Goal: Task Accomplishment & Management: Use online tool/utility

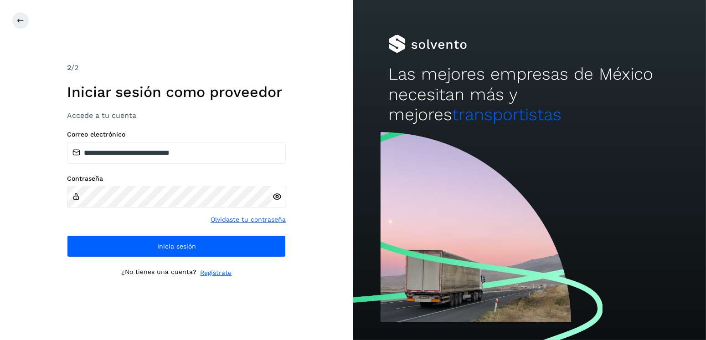
drag, startPoint x: 197, startPoint y: 141, endPoint x: 146, endPoint y: 157, distance: 53.5
click at [146, 157] on div "**********" at bounding box center [176, 147] width 219 height 33
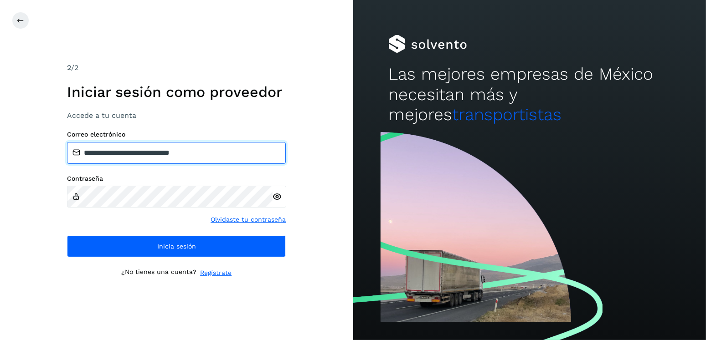
drag, startPoint x: 225, startPoint y: 154, endPoint x: 131, endPoint y: 154, distance: 94.3
click at [131, 154] on input "**********" at bounding box center [176, 153] width 219 height 22
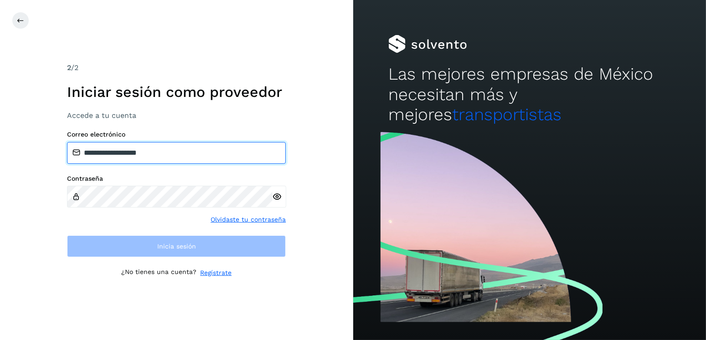
type input "**********"
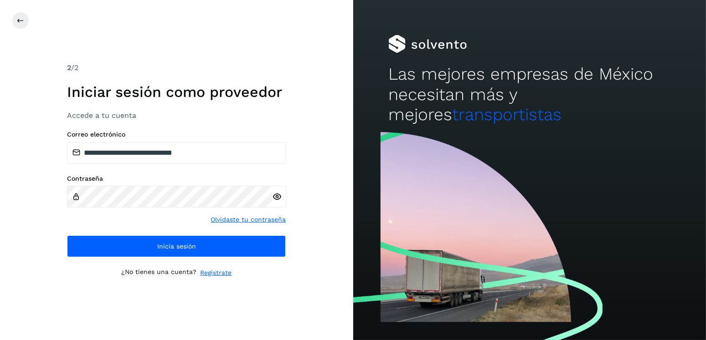
click at [275, 200] on icon at bounding box center [278, 197] width 10 height 10
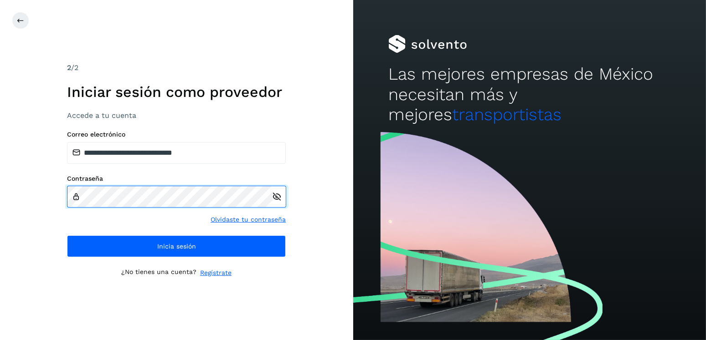
click at [72, 201] on div "Contraseña" at bounding box center [176, 191] width 219 height 33
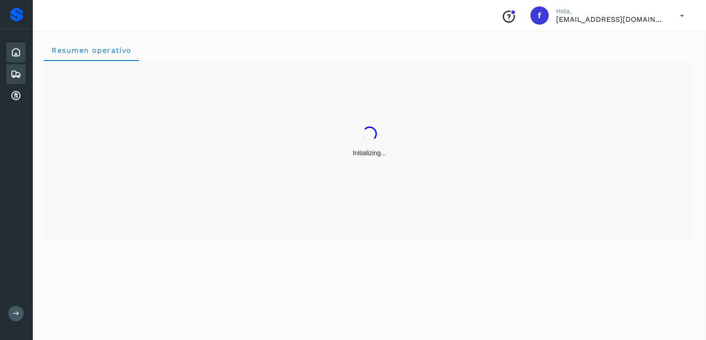
click at [13, 76] on icon at bounding box center [15, 74] width 11 height 11
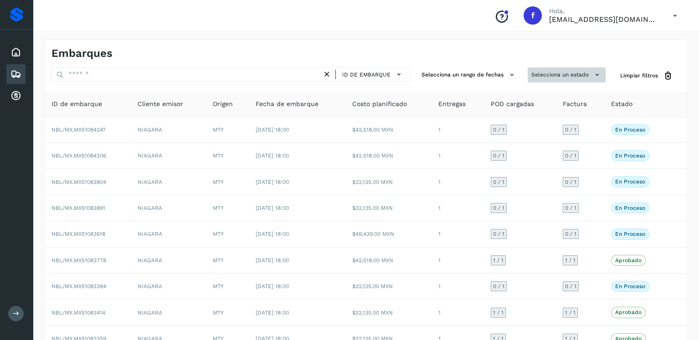
click at [538, 74] on button "Selecciona un estado" at bounding box center [567, 74] width 78 height 15
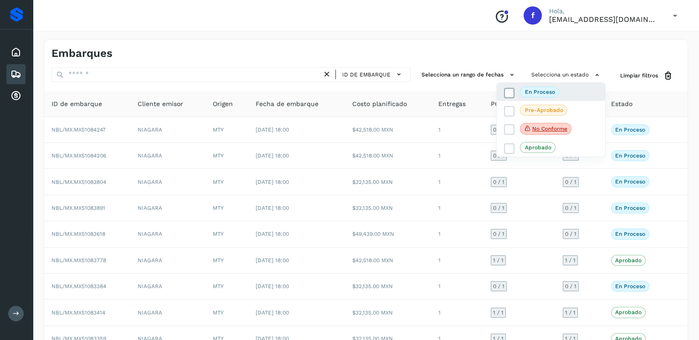
click at [507, 93] on icon at bounding box center [509, 92] width 9 height 9
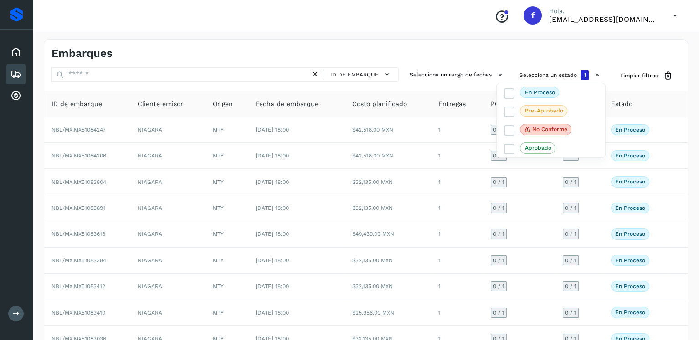
click at [489, 61] on div at bounding box center [349, 170] width 699 height 340
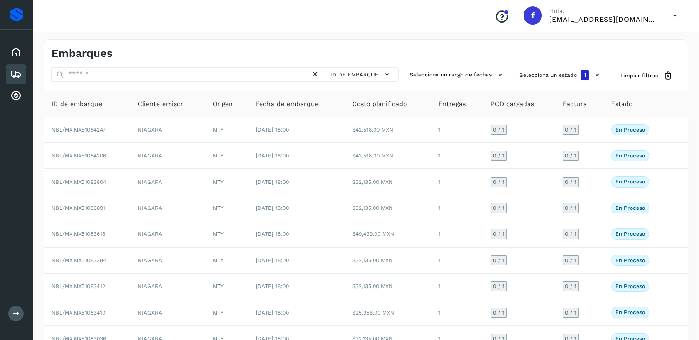
scroll to position [78, 0]
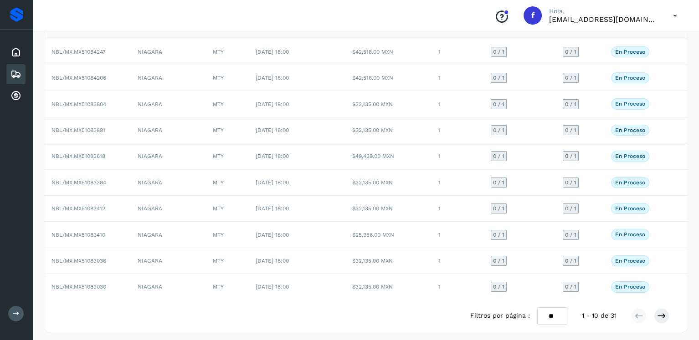
click at [669, 310] on div "Filtros por página : ** ** ** 1 - 10 de 31" at bounding box center [577, 317] width 214 height 18
click at [664, 313] on icon at bounding box center [661, 316] width 9 height 9
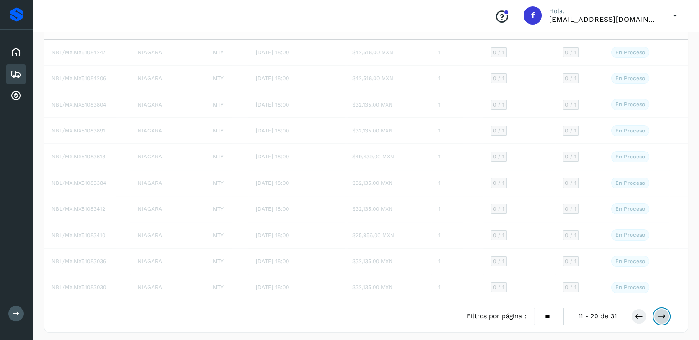
click at [664, 313] on icon at bounding box center [661, 316] width 9 height 9
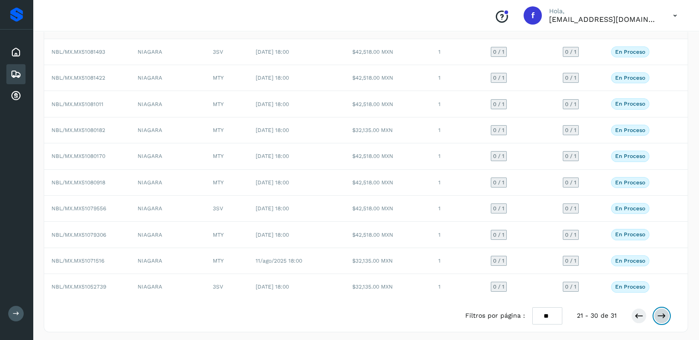
click at [667, 314] on button at bounding box center [661, 316] width 15 height 15
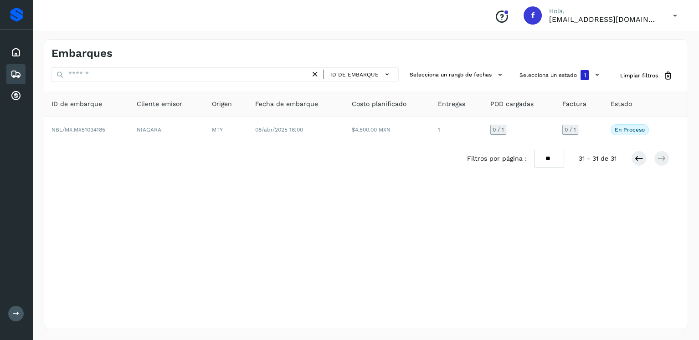
scroll to position [0, 0]
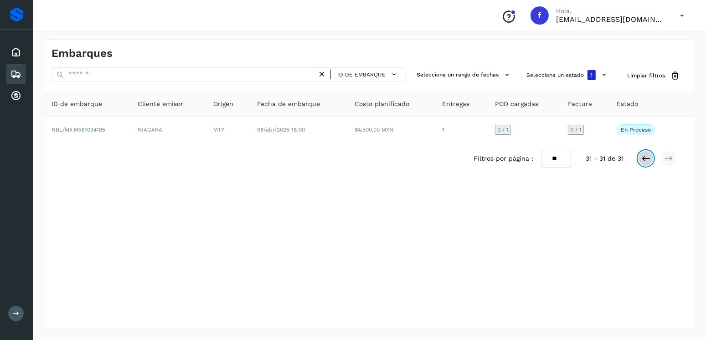
click at [643, 161] on icon at bounding box center [645, 158] width 9 height 9
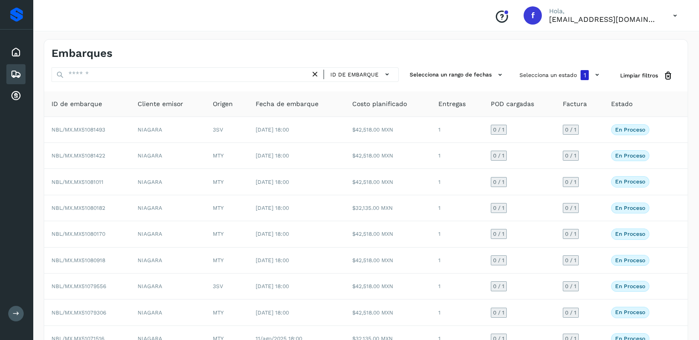
scroll to position [78, 0]
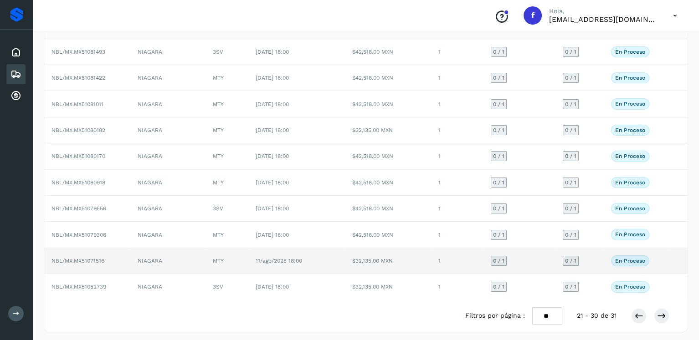
click at [338, 260] on td "11/ago/2025 18:00" at bounding box center [296, 261] width 97 height 26
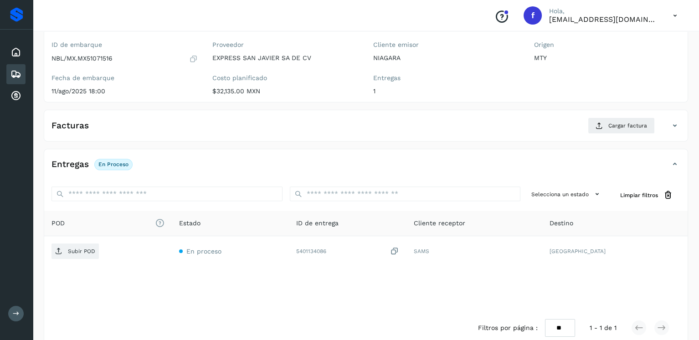
click at [92, 56] on p "NBL/MX.MX51071516" at bounding box center [81, 59] width 61 height 8
copy p "MX51071516"
click at [8, 74] on div "Embarques" at bounding box center [15, 74] width 19 height 20
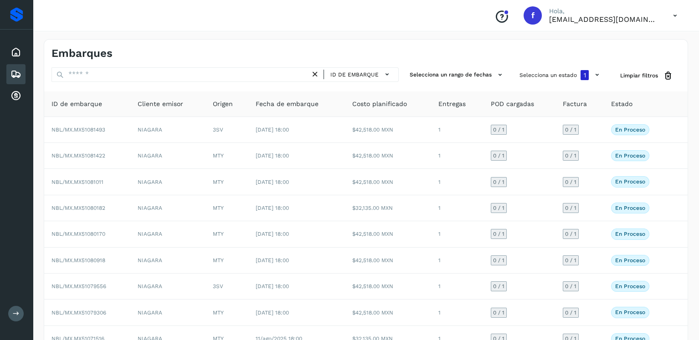
click at [514, 72] on div "ID de embarque Selecciona un rango de fechas Selecciona un estado 1 Limpiar fil…" at bounding box center [366, 75] width 644 height 17
click at [522, 73] on button "Selecciona un estado 1" at bounding box center [561, 74] width 90 height 15
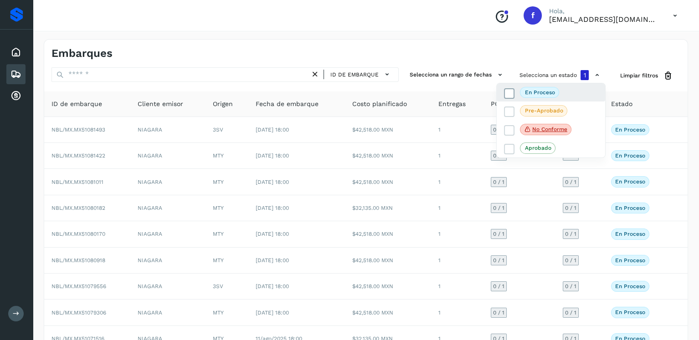
click at [511, 92] on icon at bounding box center [509, 93] width 9 height 9
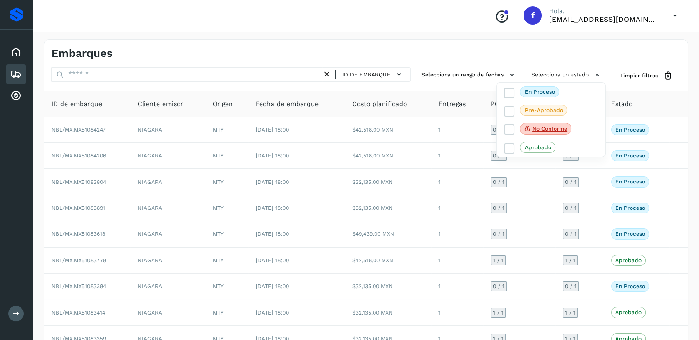
click at [169, 82] on div at bounding box center [349, 170] width 699 height 340
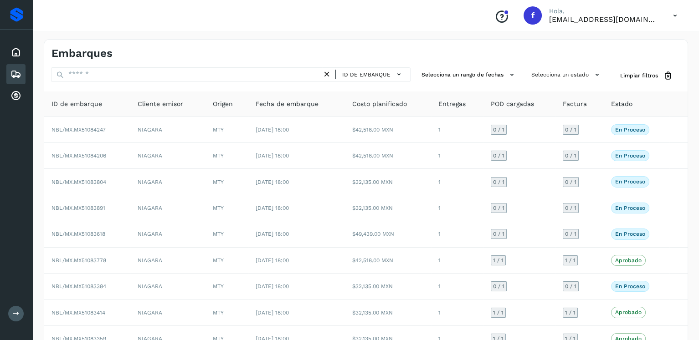
click at [170, 76] on div at bounding box center [349, 170] width 699 height 340
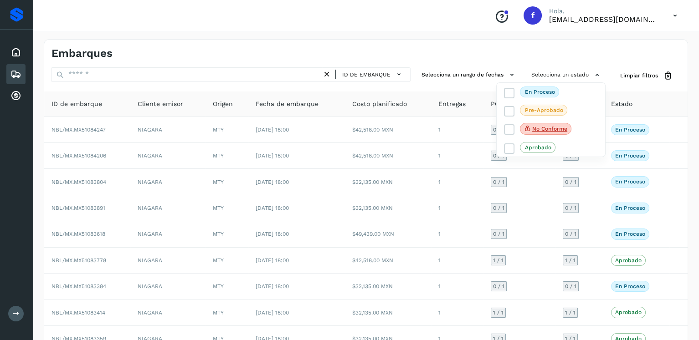
click at [170, 76] on div at bounding box center [349, 170] width 699 height 340
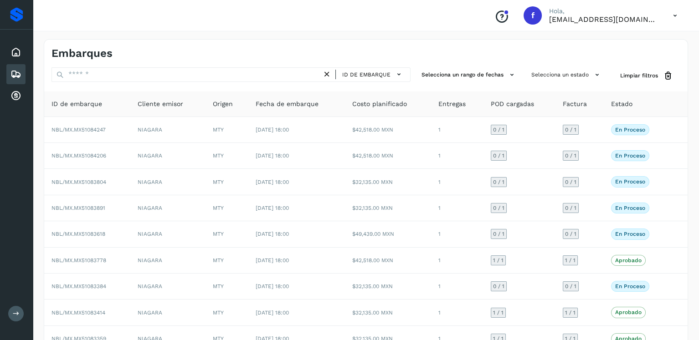
click at [168, 70] on div at bounding box center [349, 170] width 699 height 340
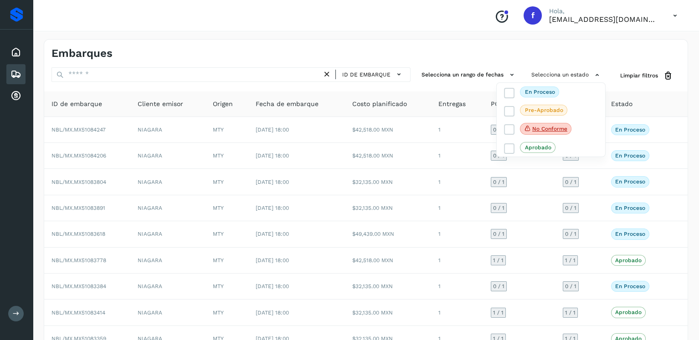
click at [163, 72] on div at bounding box center [349, 170] width 699 height 340
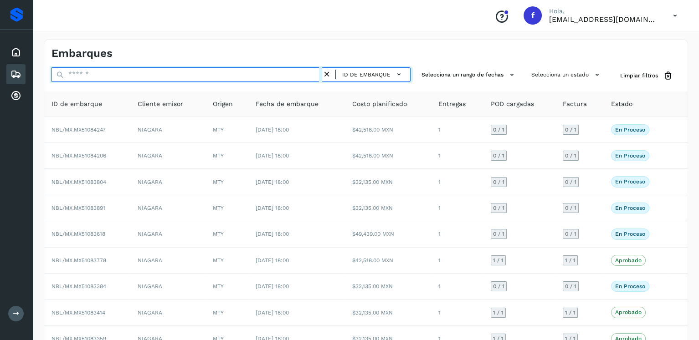
click at [157, 73] on input "text" at bounding box center [186, 74] width 271 height 15
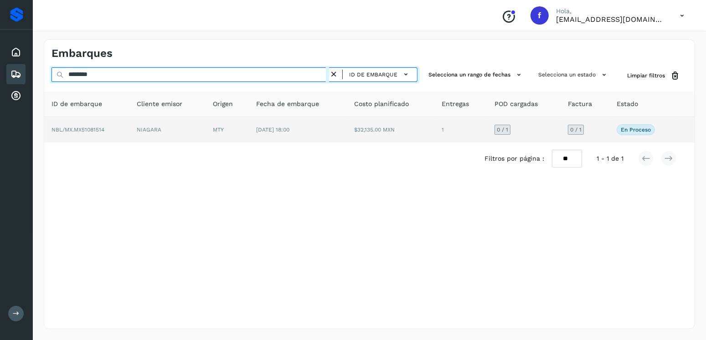
type input "********"
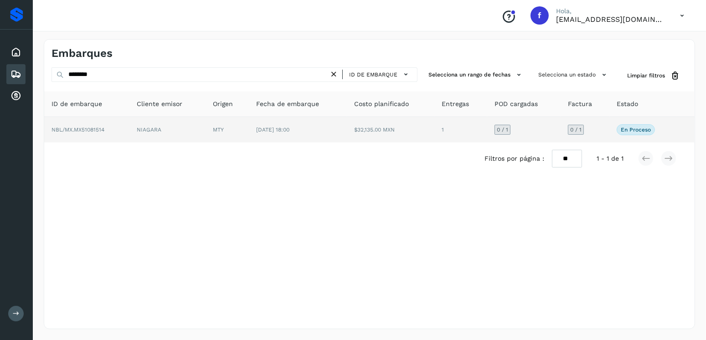
click at [367, 134] on td "$32,135.00 MXN" at bounding box center [391, 130] width 88 height 26
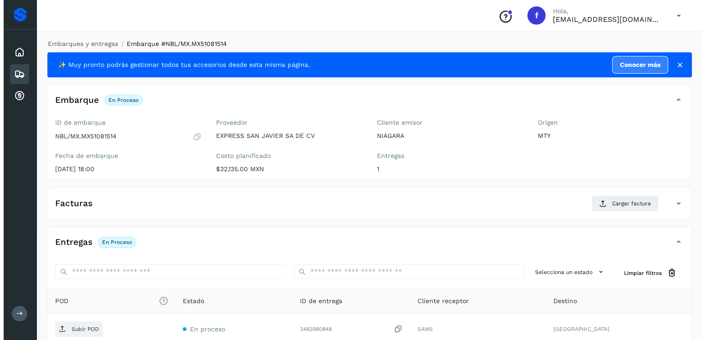
scroll to position [92, 0]
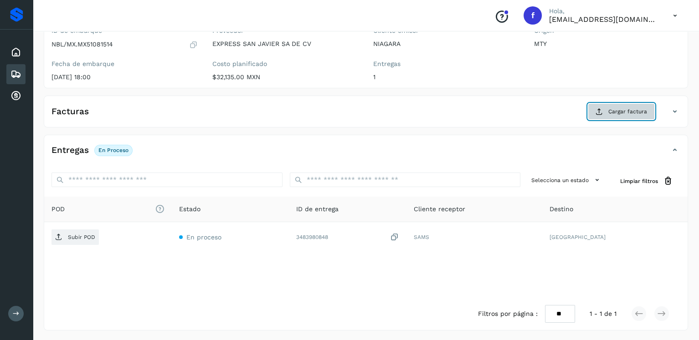
click at [604, 109] on button "Cargar factura" at bounding box center [621, 111] width 67 height 16
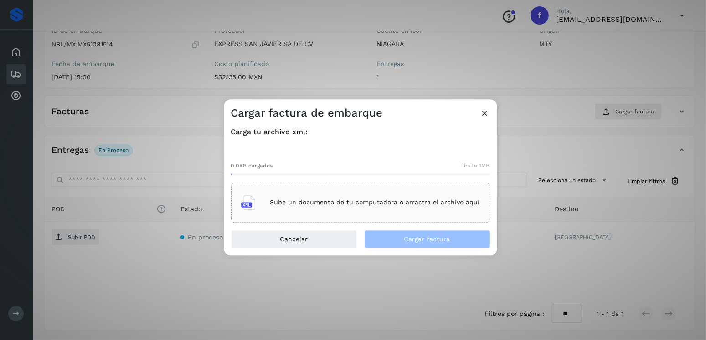
click at [408, 187] on div "Sube un documento de tu computadora o arrastra el archivo aquí" at bounding box center [360, 203] width 259 height 40
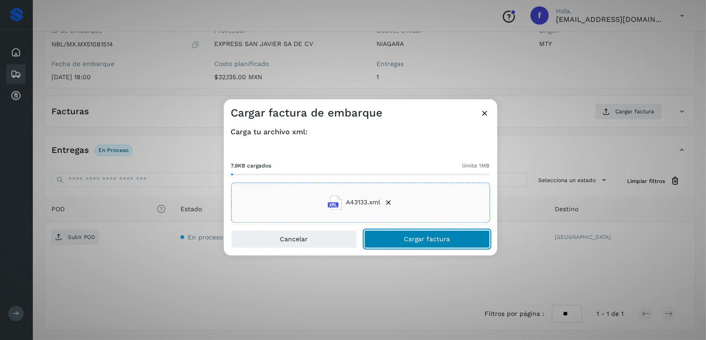
click at [440, 231] on button "Cargar factura" at bounding box center [427, 239] width 126 height 18
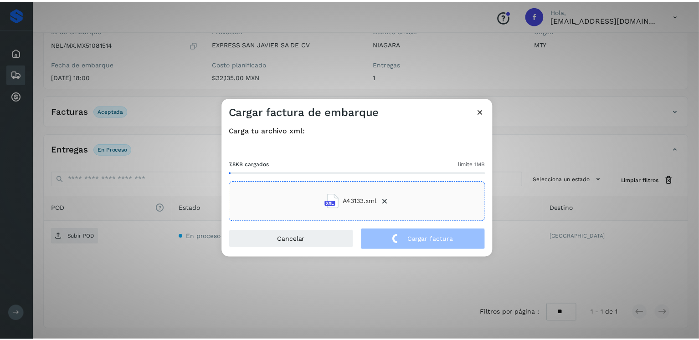
scroll to position [91, 0]
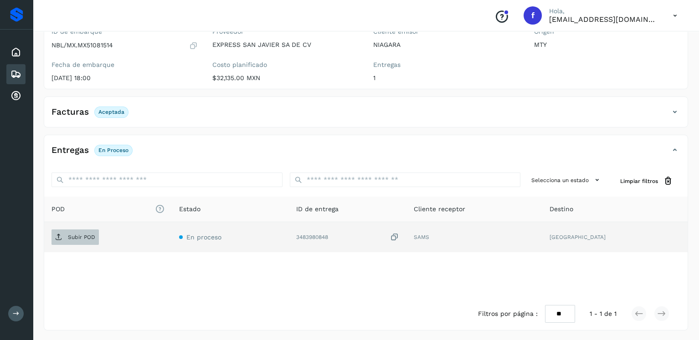
drag, startPoint x: 95, startPoint y: 232, endPoint x: 92, endPoint y: 236, distance: 5.2
click at [93, 234] on td "Subir POD" at bounding box center [108, 237] width 128 height 30
click at [92, 236] on p "Subir POD" at bounding box center [81, 237] width 27 height 6
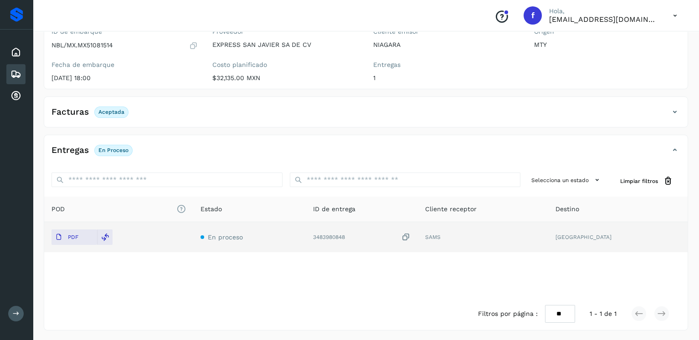
click at [18, 75] on icon at bounding box center [15, 74] width 11 height 11
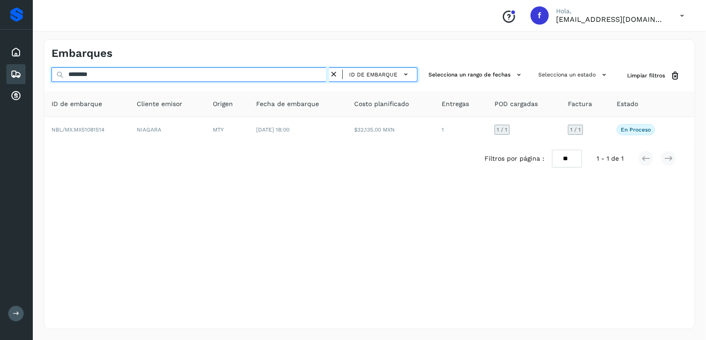
drag, startPoint x: 129, startPoint y: 73, endPoint x: 28, endPoint y: 78, distance: 101.3
click at [28, 78] on div "Proveedores Inicio Embarques Cuentas por cobrar Salir Conoce nuestros beneficio…" at bounding box center [353, 170] width 706 height 340
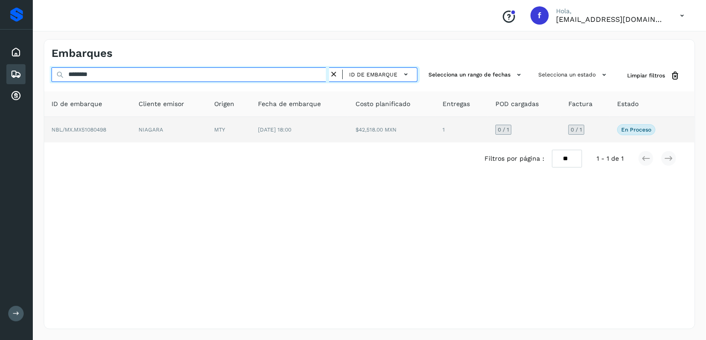
type input "********"
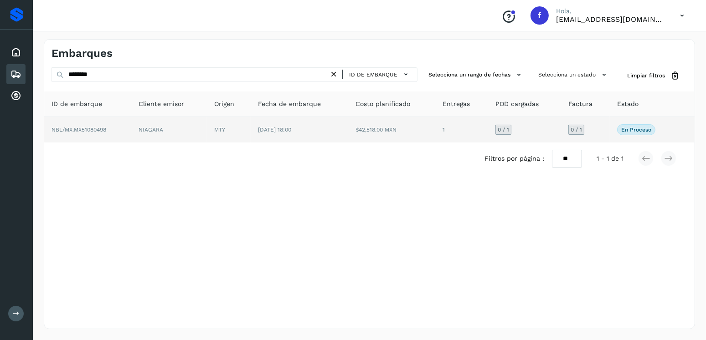
click at [340, 131] on td "[DATE] 18:00" at bounding box center [300, 130] width 98 height 26
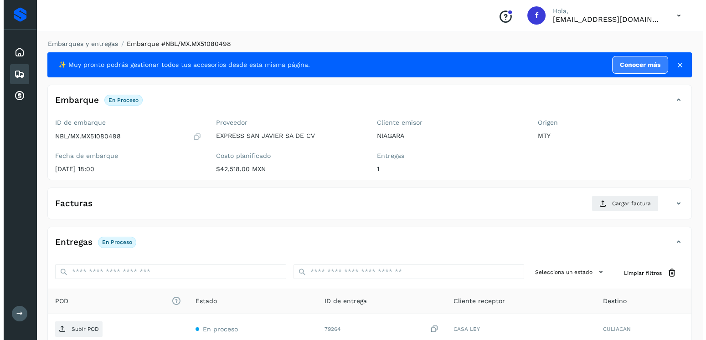
scroll to position [92, 0]
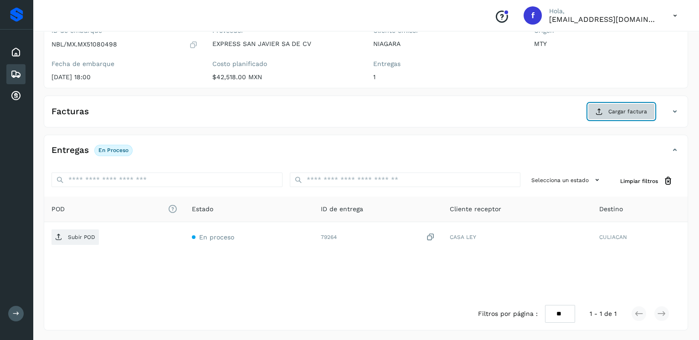
click at [635, 113] on span "Cargar factura" at bounding box center [627, 112] width 39 height 8
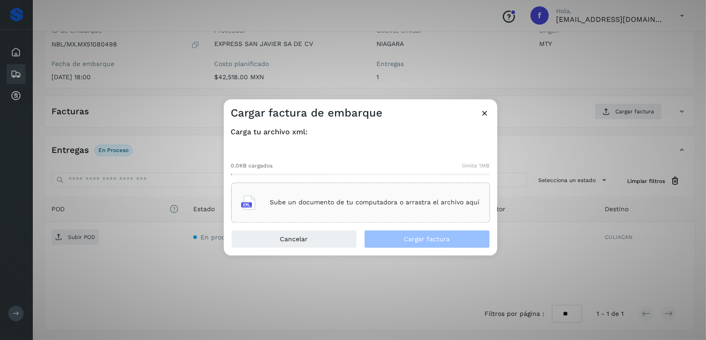
click at [361, 190] on div "Sube un documento de tu computadora o arrastra el archivo aquí" at bounding box center [360, 203] width 259 height 40
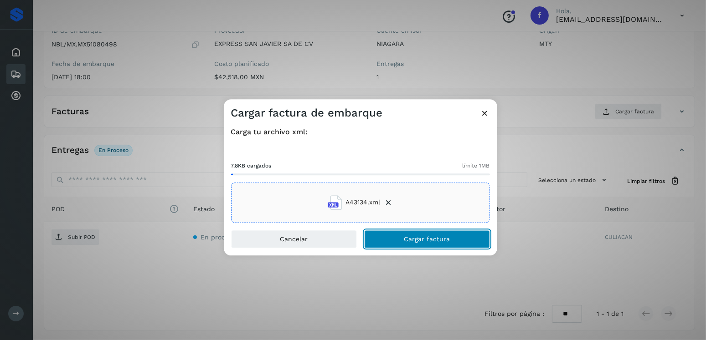
click at [417, 240] on span "Cargar factura" at bounding box center [427, 239] width 46 height 6
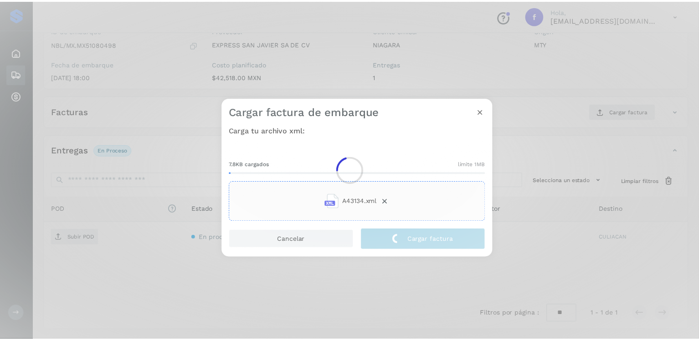
scroll to position [91, 0]
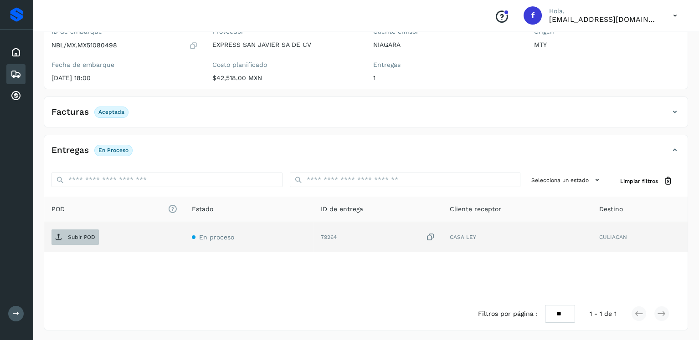
click at [80, 234] on p "Subir POD" at bounding box center [81, 237] width 27 height 6
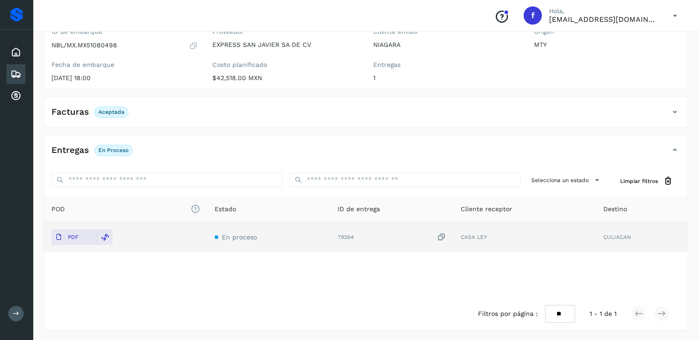
click at [19, 73] on icon at bounding box center [15, 74] width 11 height 11
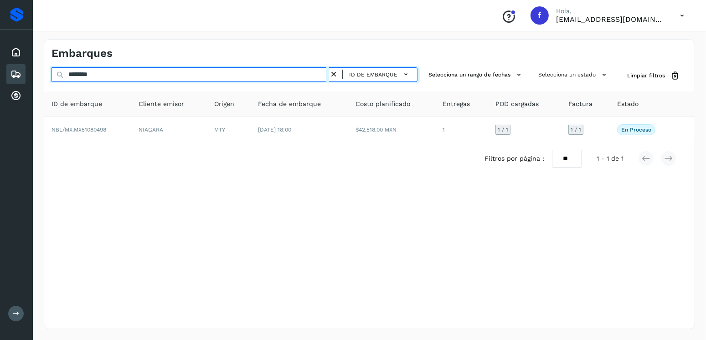
drag, startPoint x: 142, startPoint y: 73, endPoint x: 30, endPoint y: 76, distance: 111.7
click at [30, 76] on div "Proveedores Inicio Embarques Cuentas por cobrar Salir Conoce nuestros beneficio…" at bounding box center [353, 170] width 706 height 340
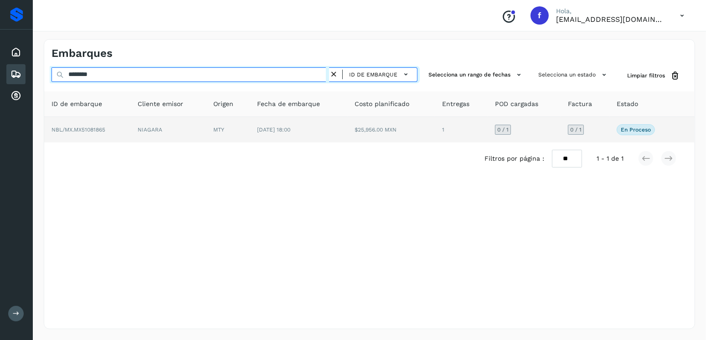
type input "********"
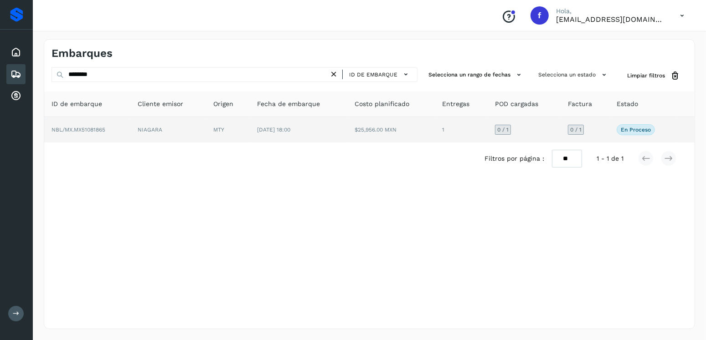
click at [353, 129] on td "$25,956.00 MXN" at bounding box center [392, 130] width 88 height 26
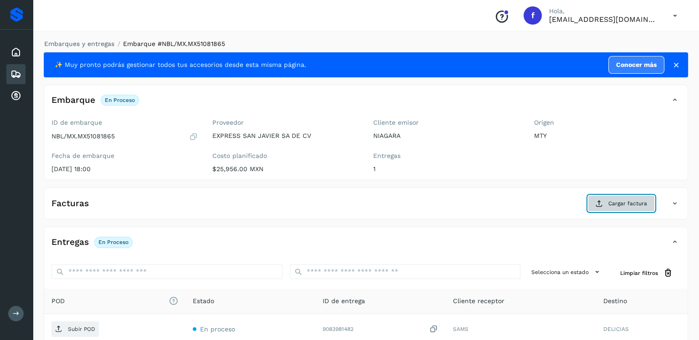
click at [618, 202] on span "Cargar factura" at bounding box center [627, 204] width 39 height 8
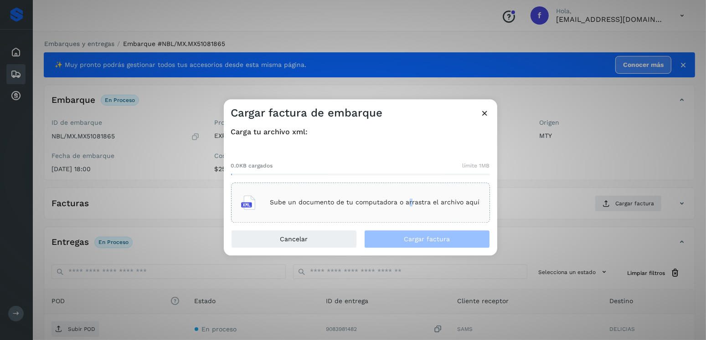
click at [410, 200] on p "Sube un documento de tu computadora o arrastra el archivo aquí" at bounding box center [375, 203] width 210 height 8
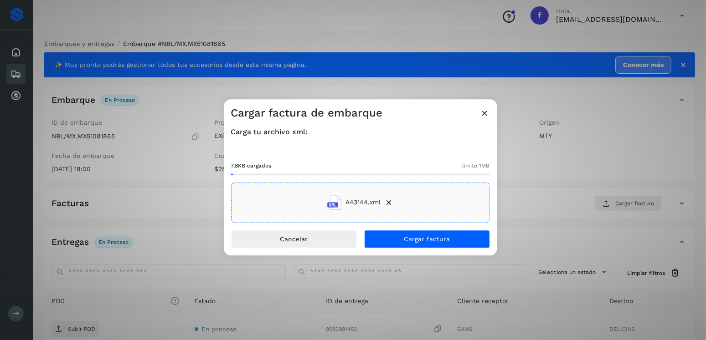
click at [425, 249] on div "Cancelar Cargar factura" at bounding box center [360, 243] width 273 height 26
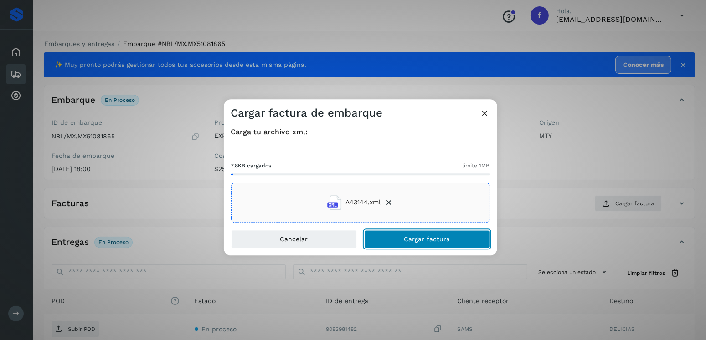
click at [425, 245] on button "Cargar factura" at bounding box center [427, 239] width 126 height 18
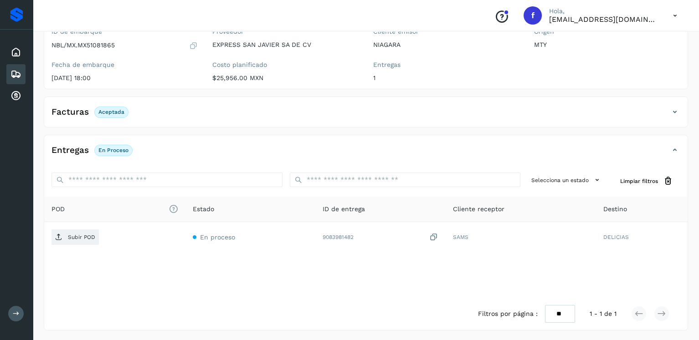
scroll to position [91, 0]
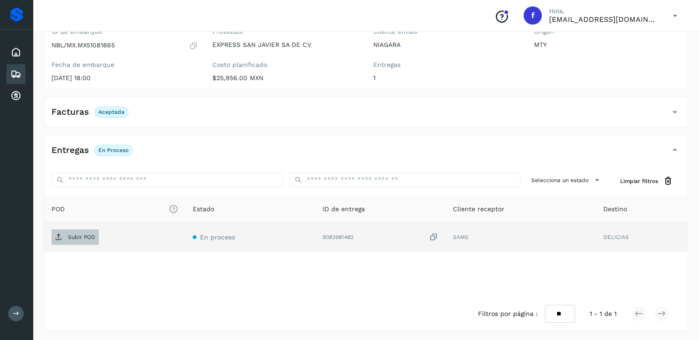
click at [77, 236] on p "Subir POD" at bounding box center [81, 237] width 27 height 6
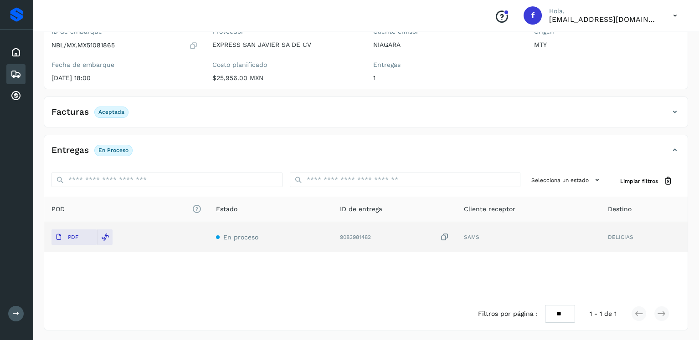
click at [15, 76] on icon at bounding box center [15, 74] width 11 height 11
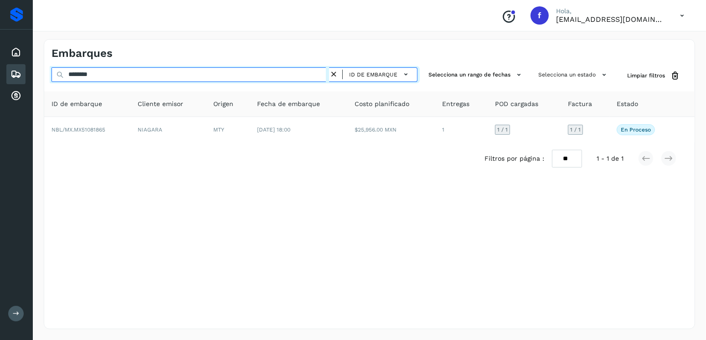
drag, startPoint x: 122, startPoint y: 75, endPoint x: 51, endPoint y: 75, distance: 71.1
click at [51, 75] on div "******** ID de embarque Selecciona un rango de fechas Selecciona un estado Limp…" at bounding box center [369, 75] width 650 height 17
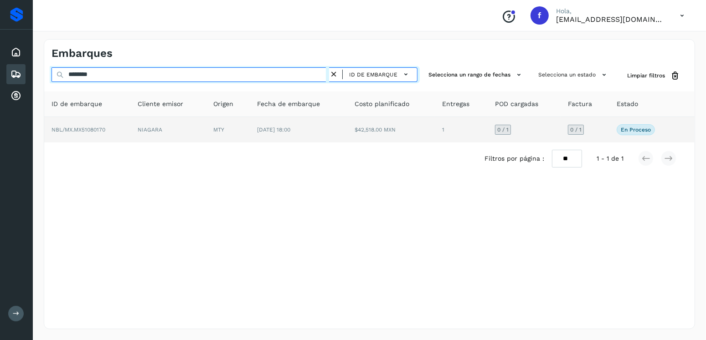
type input "********"
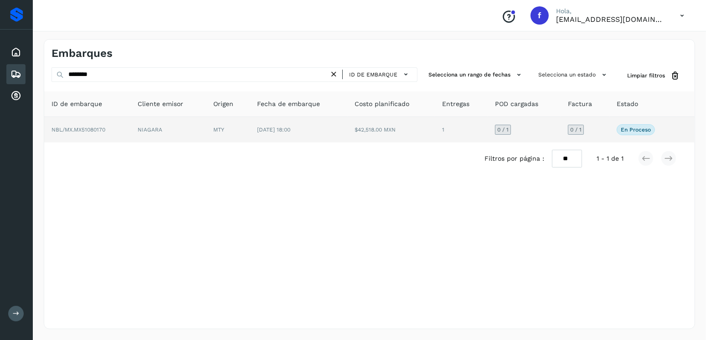
click at [341, 134] on td "[DATE] 18:00" at bounding box center [299, 130] width 98 height 26
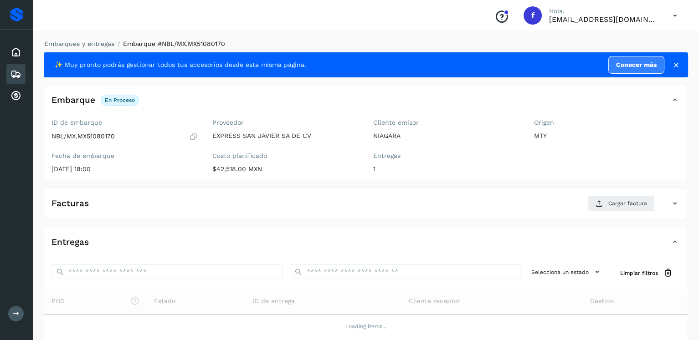
click at [651, 212] on div "Facturas Cargar factura" at bounding box center [366, 208] width 644 height 24
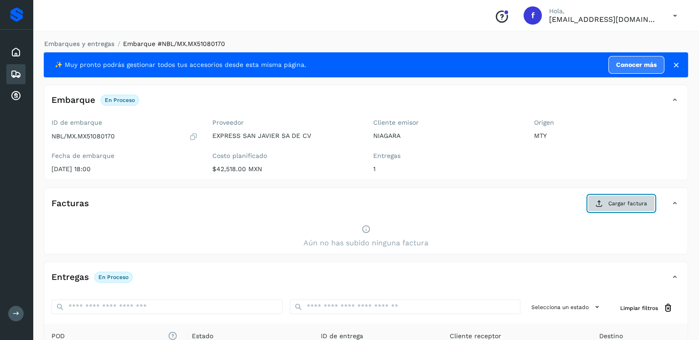
click at [636, 205] on span "Cargar factura" at bounding box center [627, 204] width 39 height 8
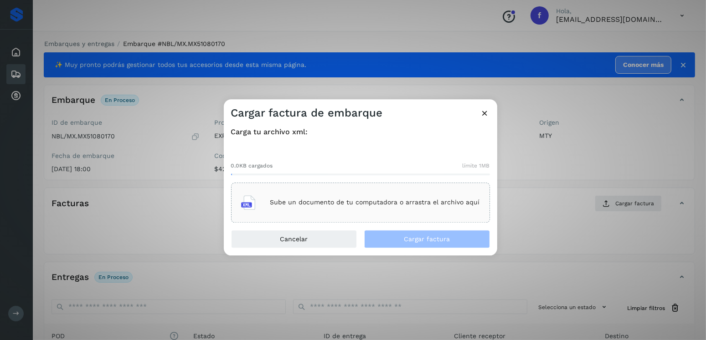
click at [323, 205] on p "Sube un documento de tu computadora o arrastra el archivo aquí" at bounding box center [375, 203] width 210 height 8
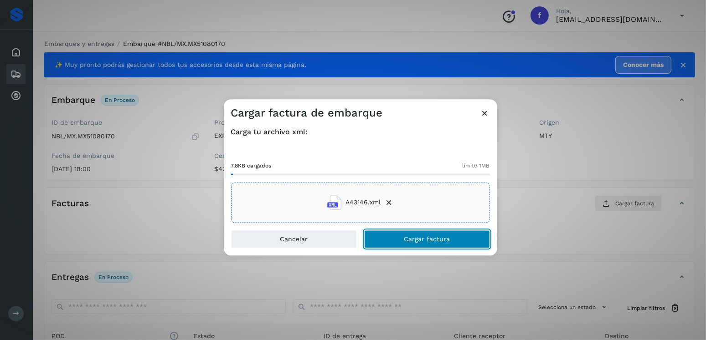
click at [438, 238] on span "Cargar factura" at bounding box center [427, 239] width 46 height 6
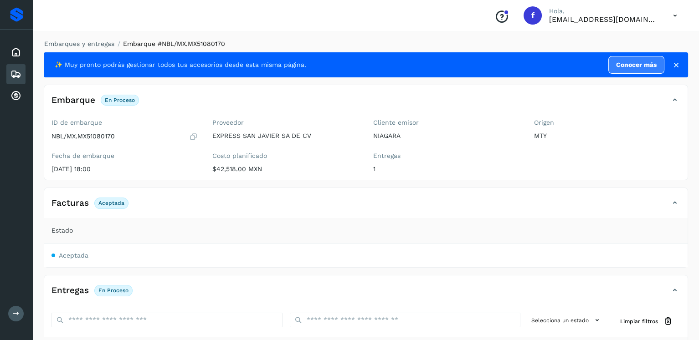
scroll to position [140, 0]
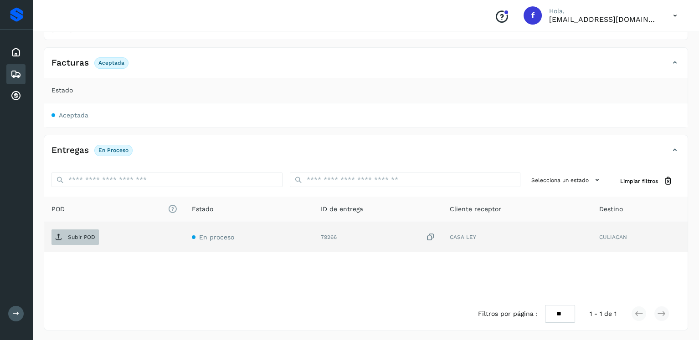
click at [97, 232] on span "Subir POD" at bounding box center [74, 237] width 47 height 15
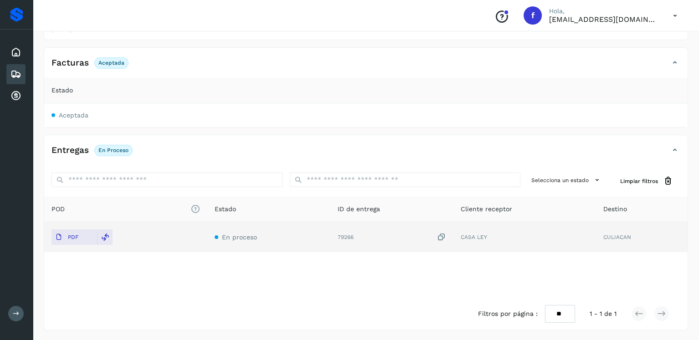
click at [15, 71] on icon at bounding box center [15, 74] width 11 height 11
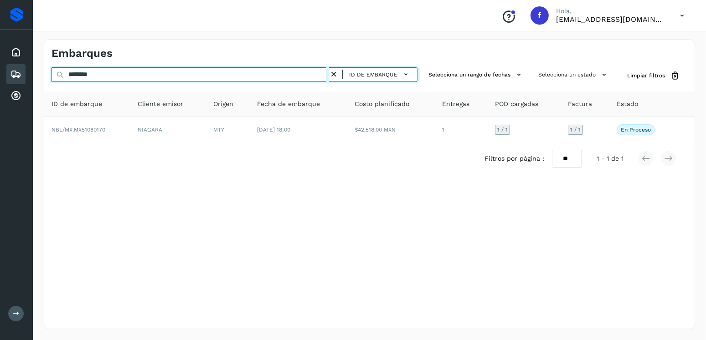
drag, startPoint x: 99, startPoint y: 77, endPoint x: 12, endPoint y: 77, distance: 87.0
click at [12, 77] on div "Proveedores Inicio Embarques Cuentas por cobrar Salir Conoce nuestros beneficio…" at bounding box center [353, 170] width 706 height 340
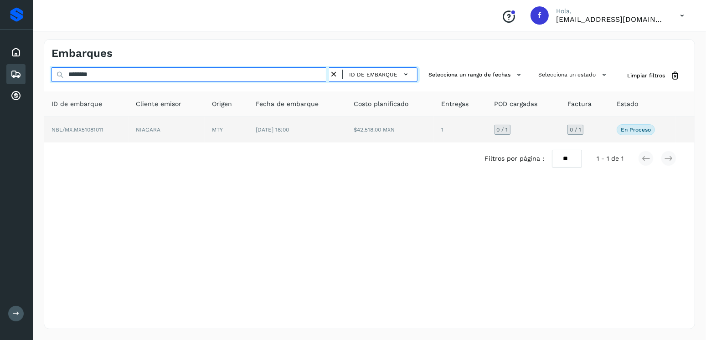
type input "********"
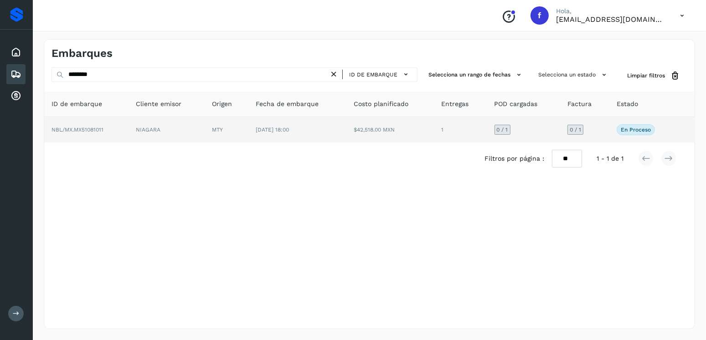
click at [378, 136] on td "$42,518.00 MXN" at bounding box center [390, 130] width 88 height 26
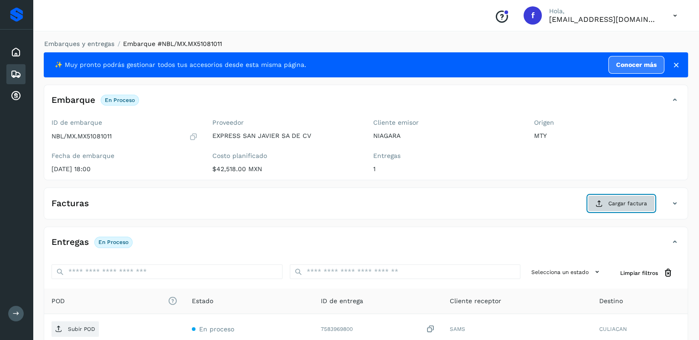
click at [600, 207] on button "Cargar factura" at bounding box center [621, 204] width 67 height 16
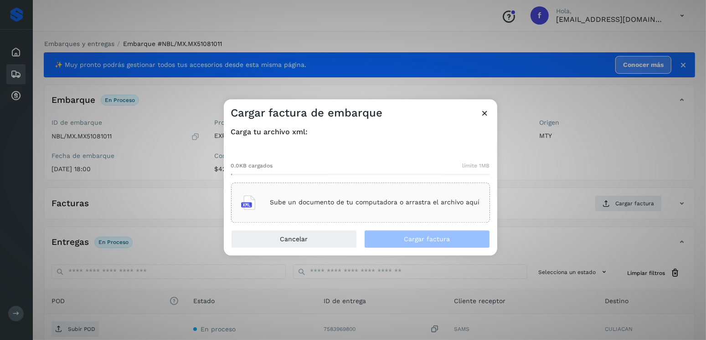
click at [337, 207] on div "Sube un documento de tu computadora o arrastra el archivo aquí" at bounding box center [360, 203] width 239 height 25
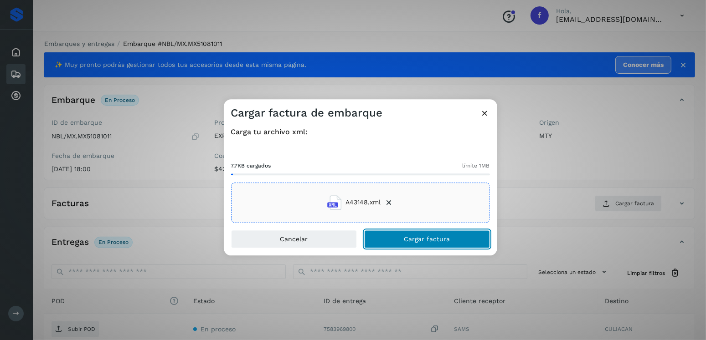
click at [423, 236] on span "Cargar factura" at bounding box center [427, 239] width 46 height 6
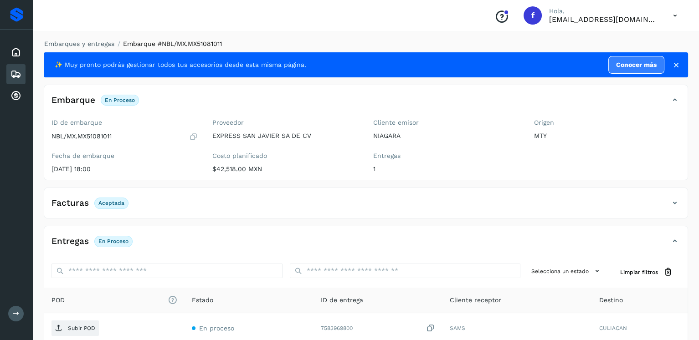
scroll to position [91, 0]
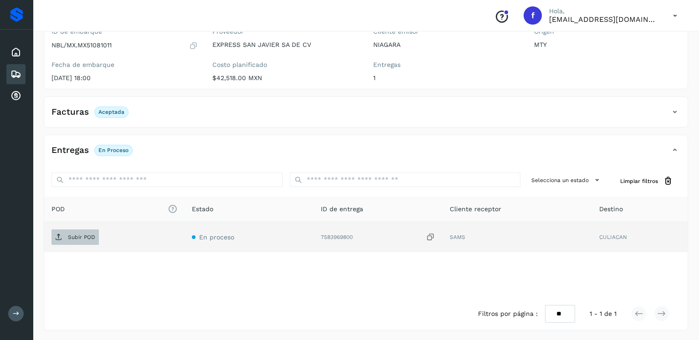
click at [72, 237] on p "Subir POD" at bounding box center [81, 237] width 27 height 6
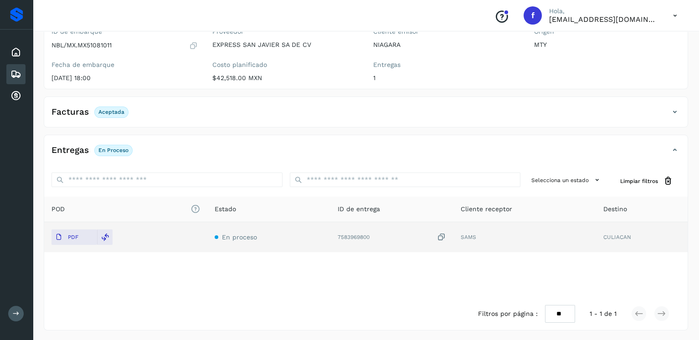
click at [19, 79] on div "Embarques" at bounding box center [15, 74] width 19 height 20
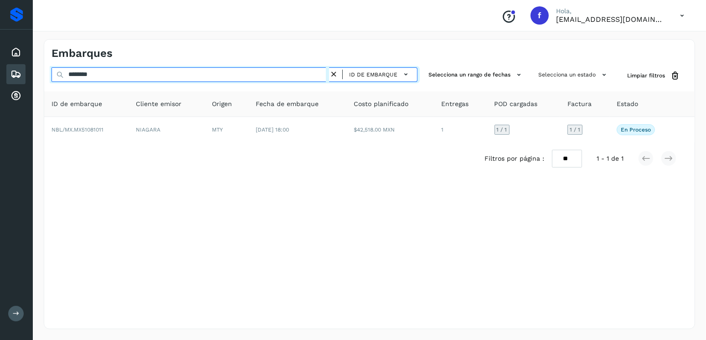
drag, startPoint x: 54, startPoint y: 78, endPoint x: 31, endPoint y: 78, distance: 23.7
click at [31, 78] on div "Proveedores Inicio Embarques Cuentas por cobrar Salir Conoce nuestros beneficio…" at bounding box center [353, 170] width 706 height 340
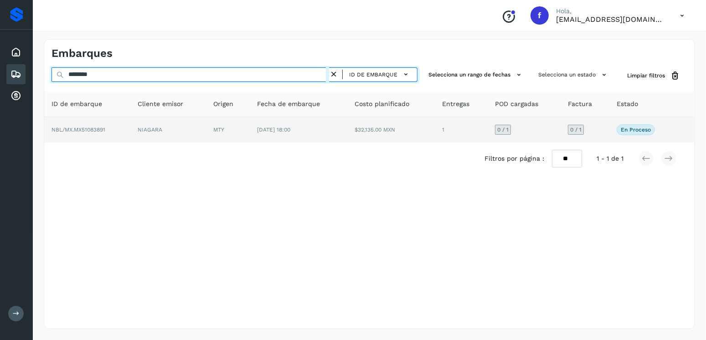
type input "********"
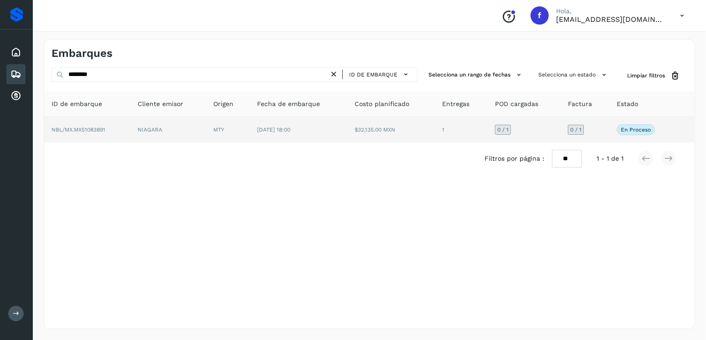
click at [336, 135] on td "[DATE] 18:00" at bounding box center [299, 130] width 98 height 26
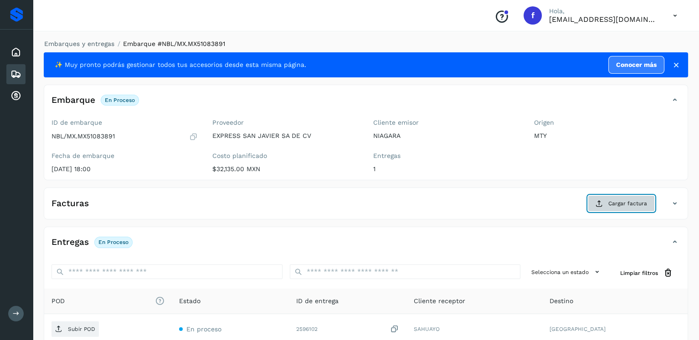
click at [629, 204] on span "Cargar factura" at bounding box center [627, 204] width 39 height 8
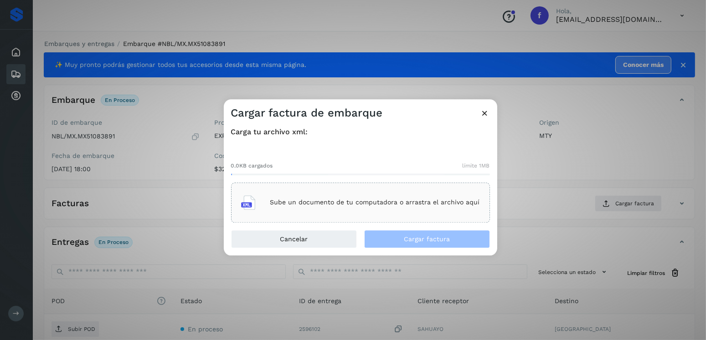
click at [428, 216] on div "Sube un documento de tu computadora o arrastra el archivo aquí" at bounding box center [360, 203] width 259 height 40
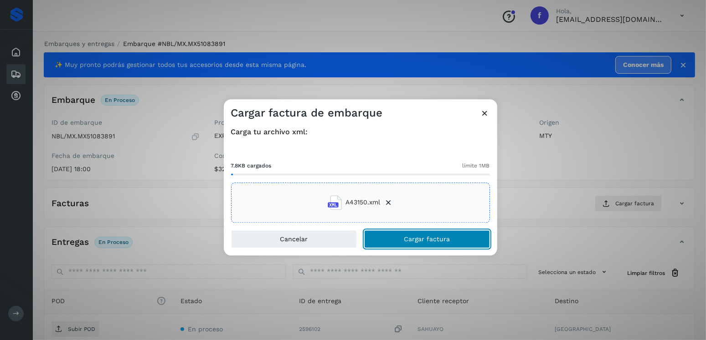
click at [409, 237] on span "Cargar factura" at bounding box center [427, 239] width 46 height 6
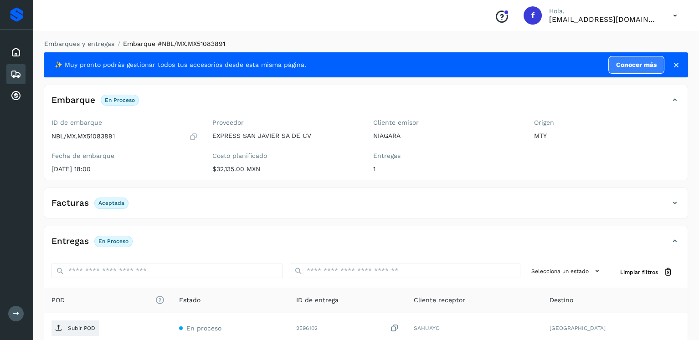
scroll to position [91, 0]
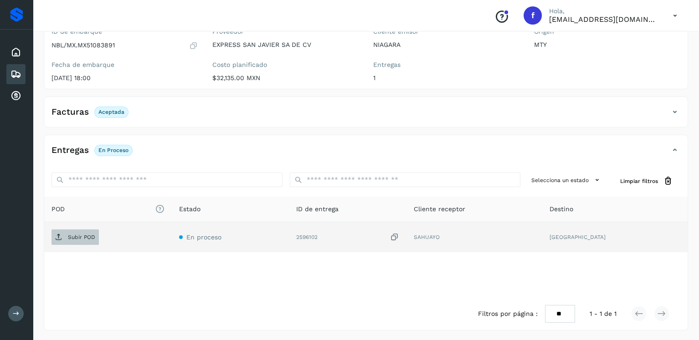
click at [88, 238] on p "Subir POD" at bounding box center [81, 237] width 27 height 6
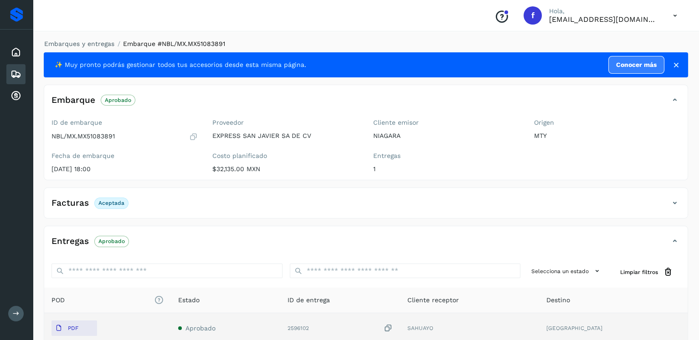
click at [17, 72] on icon at bounding box center [15, 74] width 11 height 11
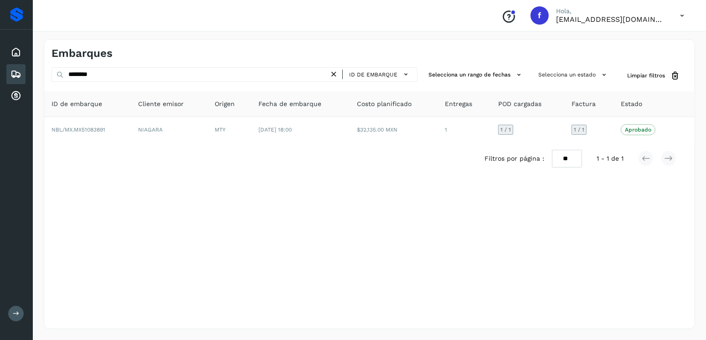
click at [337, 76] on icon at bounding box center [334, 75] width 10 height 10
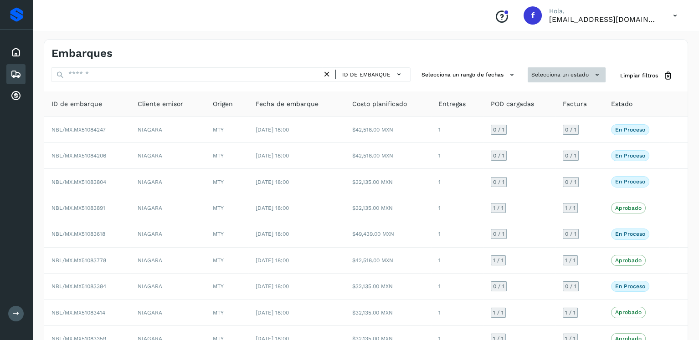
click at [541, 73] on button "Selecciona un estado" at bounding box center [567, 74] width 78 height 15
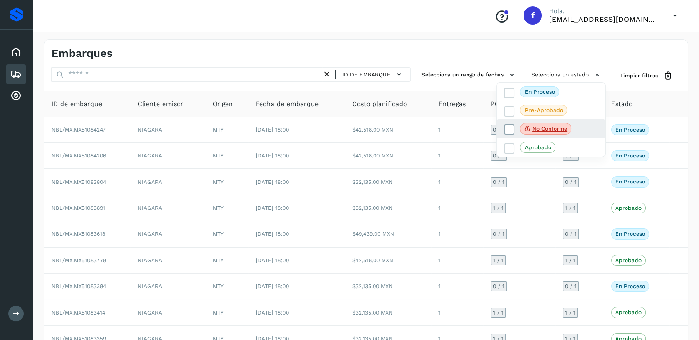
click at [509, 130] on icon at bounding box center [509, 129] width 9 height 9
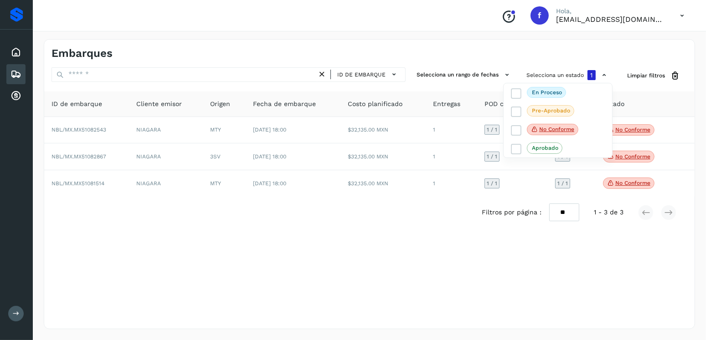
click at [390, 231] on div at bounding box center [353, 170] width 706 height 340
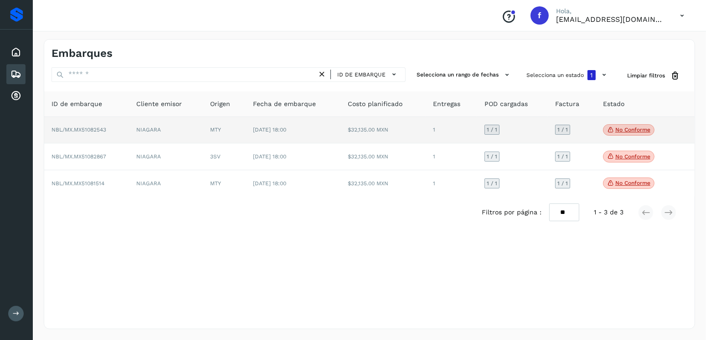
click at [613, 131] on icon at bounding box center [610, 130] width 7 height 8
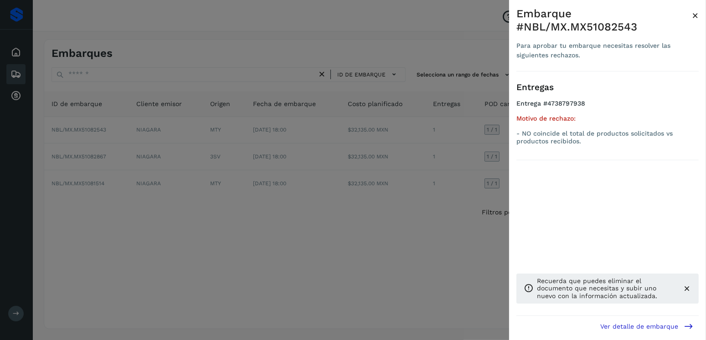
click at [278, 234] on div at bounding box center [353, 170] width 706 height 340
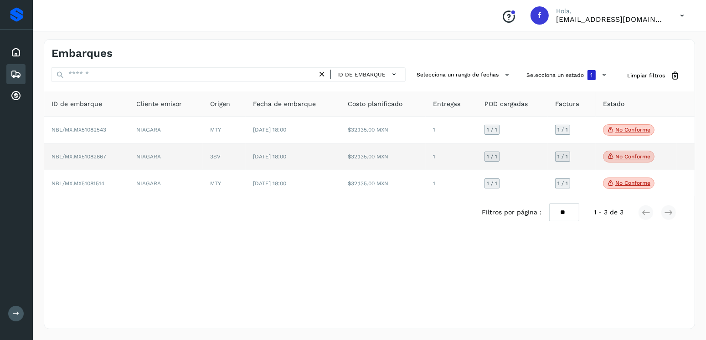
click at [611, 152] on icon at bounding box center [610, 156] width 7 height 8
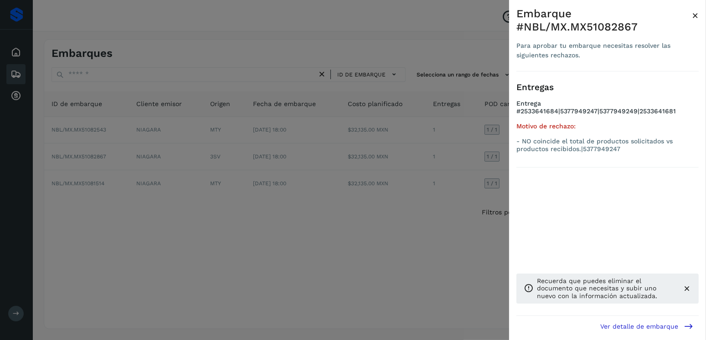
click at [350, 207] on div at bounding box center [353, 170] width 706 height 340
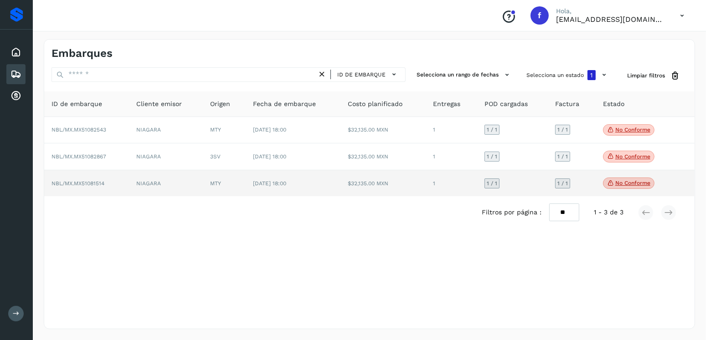
click at [624, 185] on p "No conforme" at bounding box center [632, 183] width 35 height 6
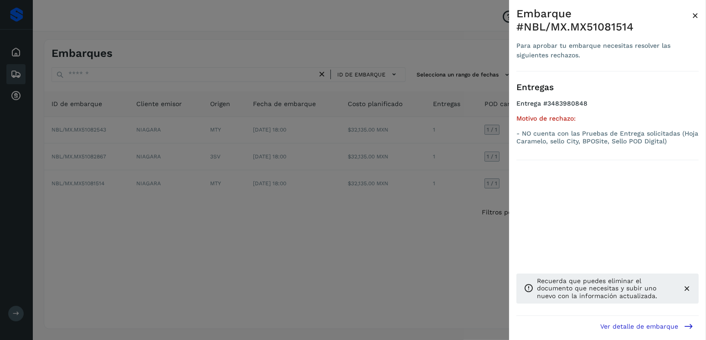
click at [260, 225] on div at bounding box center [353, 170] width 706 height 340
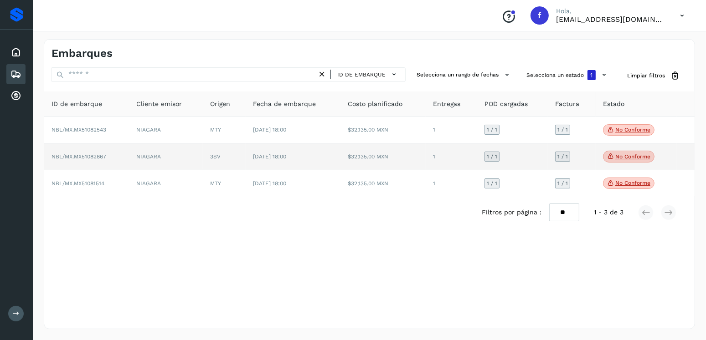
click at [628, 154] on p "No conforme" at bounding box center [632, 157] width 35 height 6
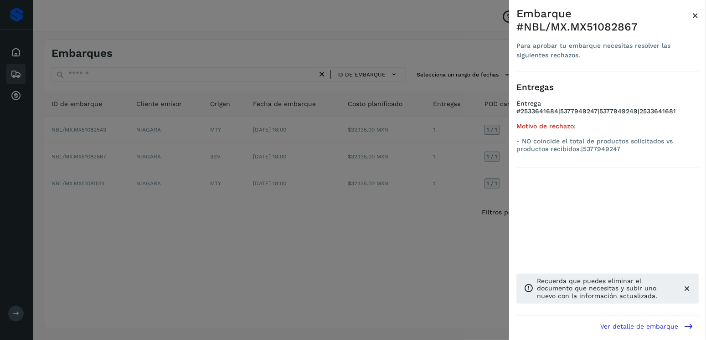
click at [391, 181] on div at bounding box center [353, 170] width 706 height 340
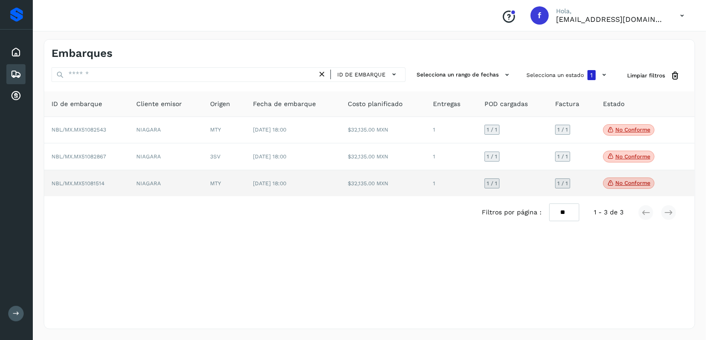
click at [617, 185] on p "No conforme" at bounding box center [632, 183] width 35 height 6
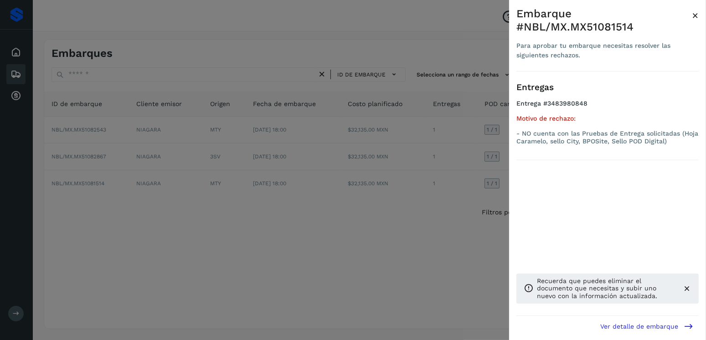
click at [233, 198] on div at bounding box center [353, 170] width 706 height 340
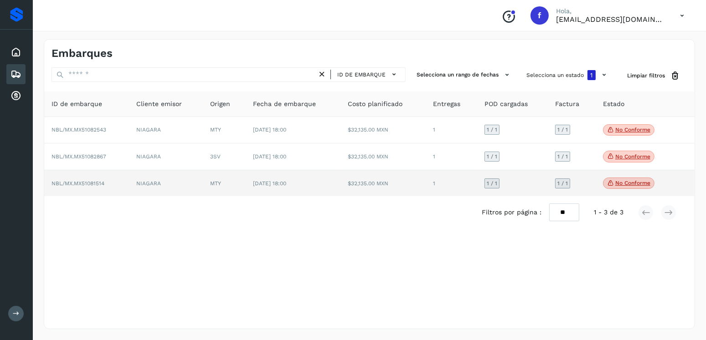
click at [248, 182] on td "[DATE] 18:00" at bounding box center [293, 183] width 95 height 26
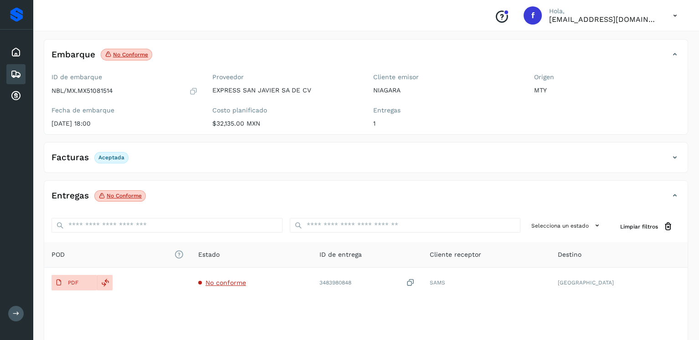
scroll to position [91, 0]
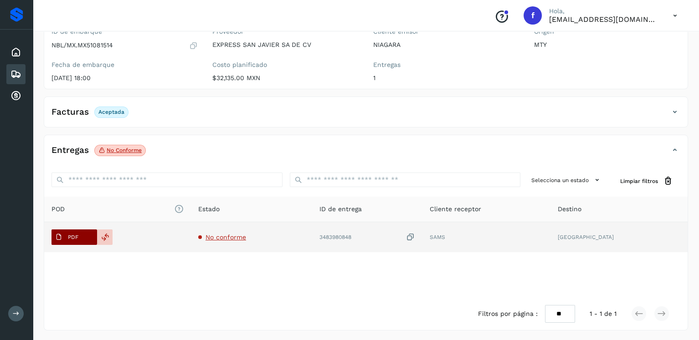
click at [65, 238] on span "PDF" at bounding box center [66, 237] width 31 height 15
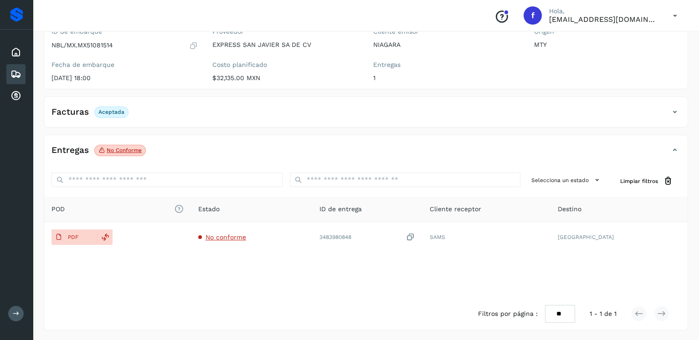
click at [15, 76] on icon at bounding box center [15, 74] width 11 height 11
